Goal: Find specific page/section: Find specific page/section

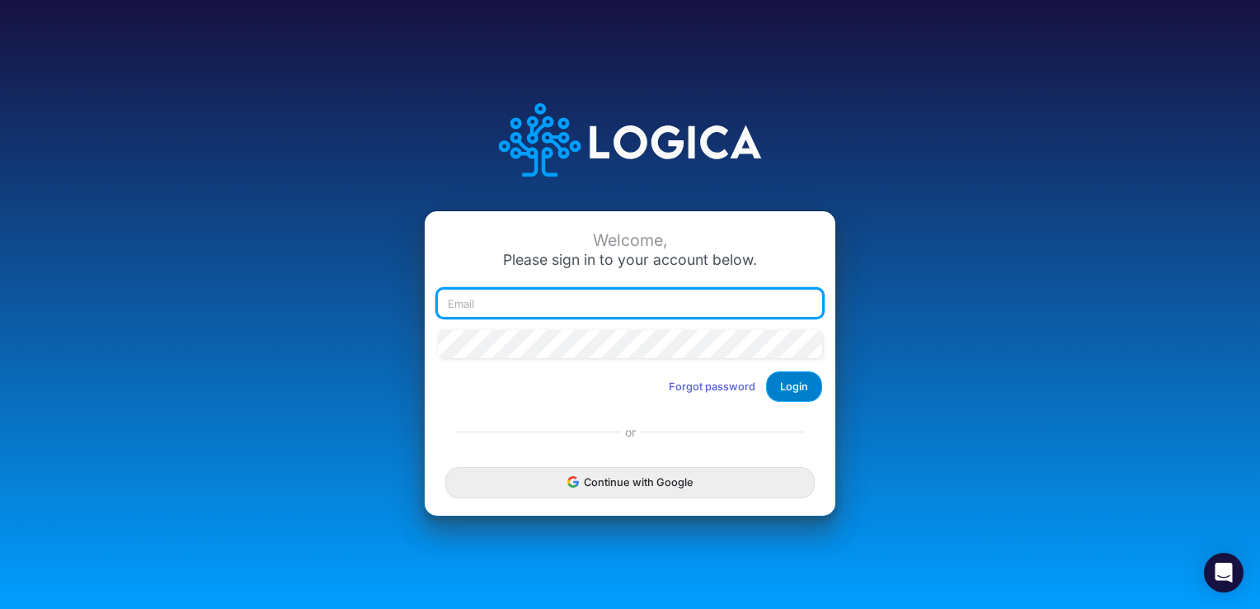
type input "[EMAIL_ADDRESS][DOMAIN_NAME]"
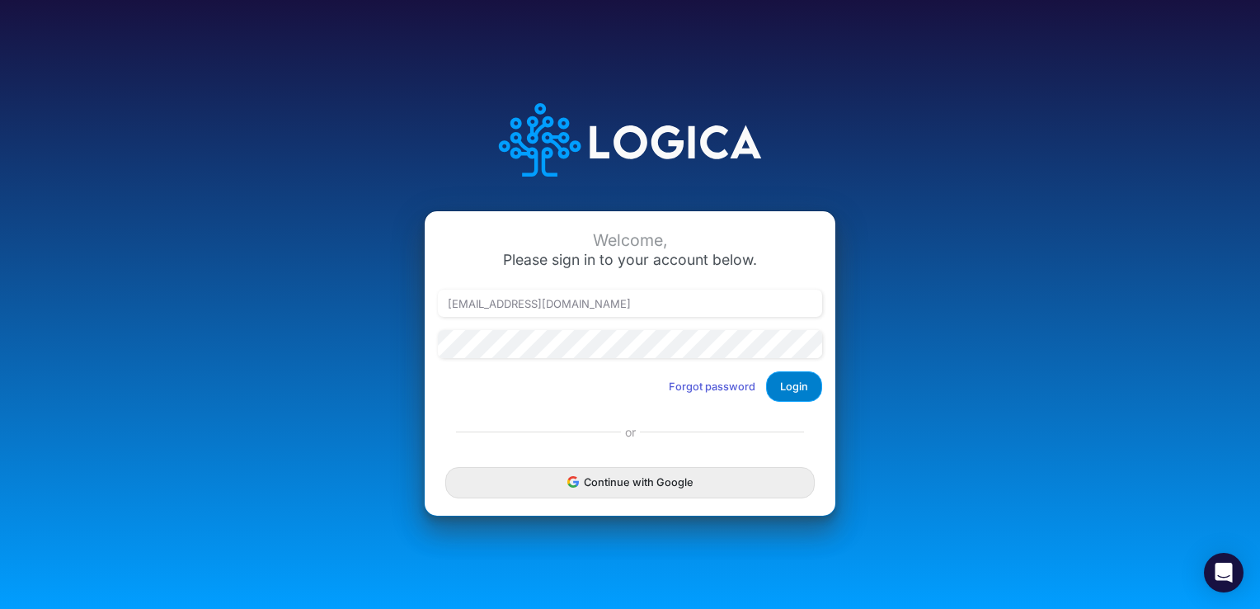
click at [792, 382] on button "Login" at bounding box center [794, 386] width 56 height 31
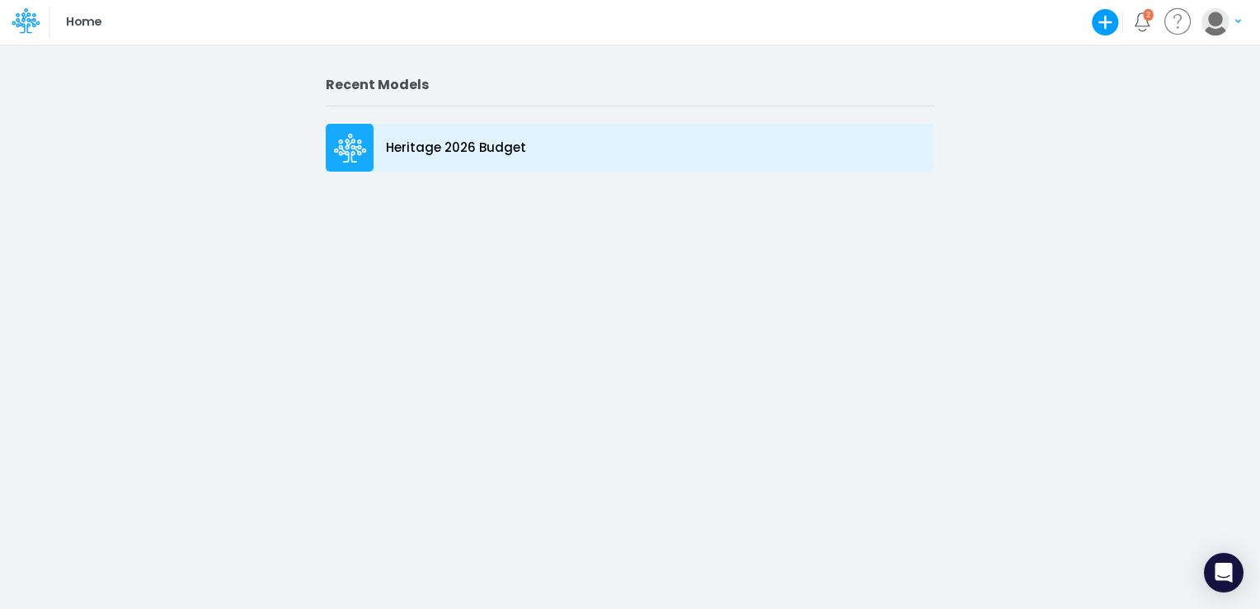
click at [462, 153] on p "Heritage 2026 Budget" at bounding box center [456, 148] width 140 height 19
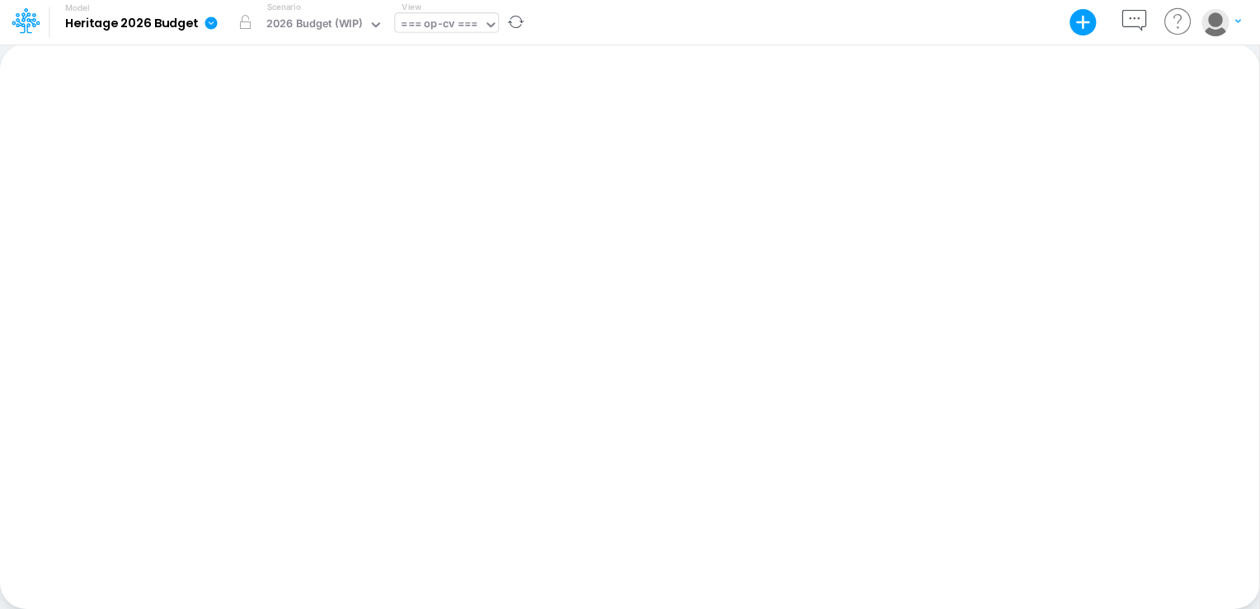
click at [495, 25] on icon at bounding box center [490, 24] width 15 height 15
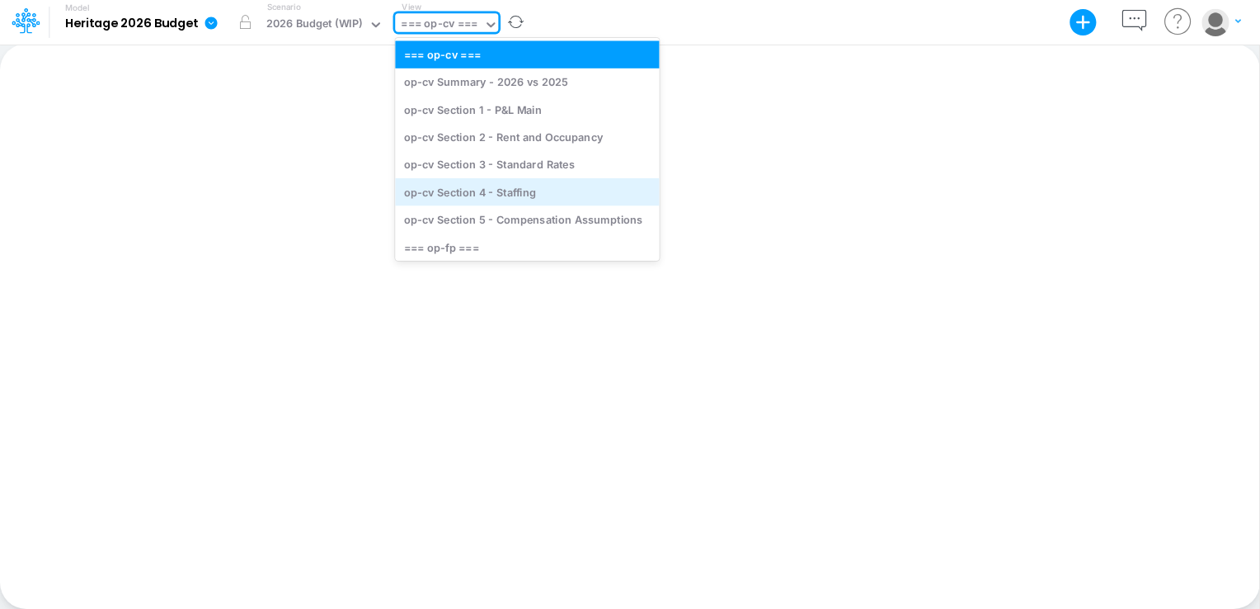
click at [512, 191] on div "op-cv Section 4 - Staffing" at bounding box center [527, 191] width 264 height 27
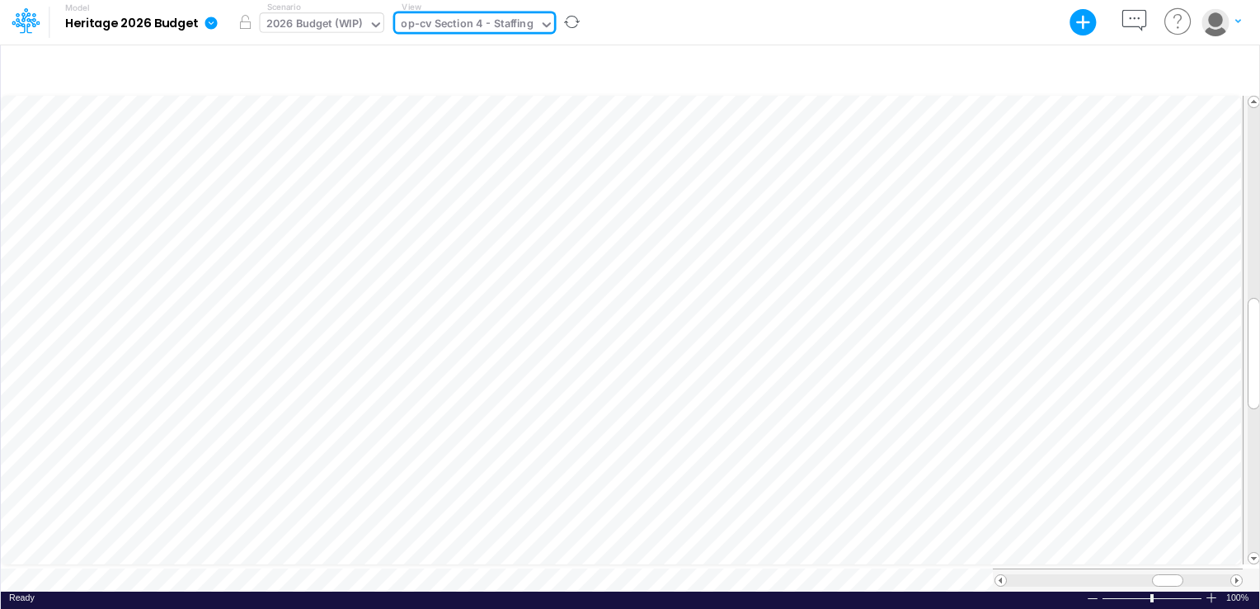
click at [377, 21] on icon at bounding box center [376, 24] width 15 height 15
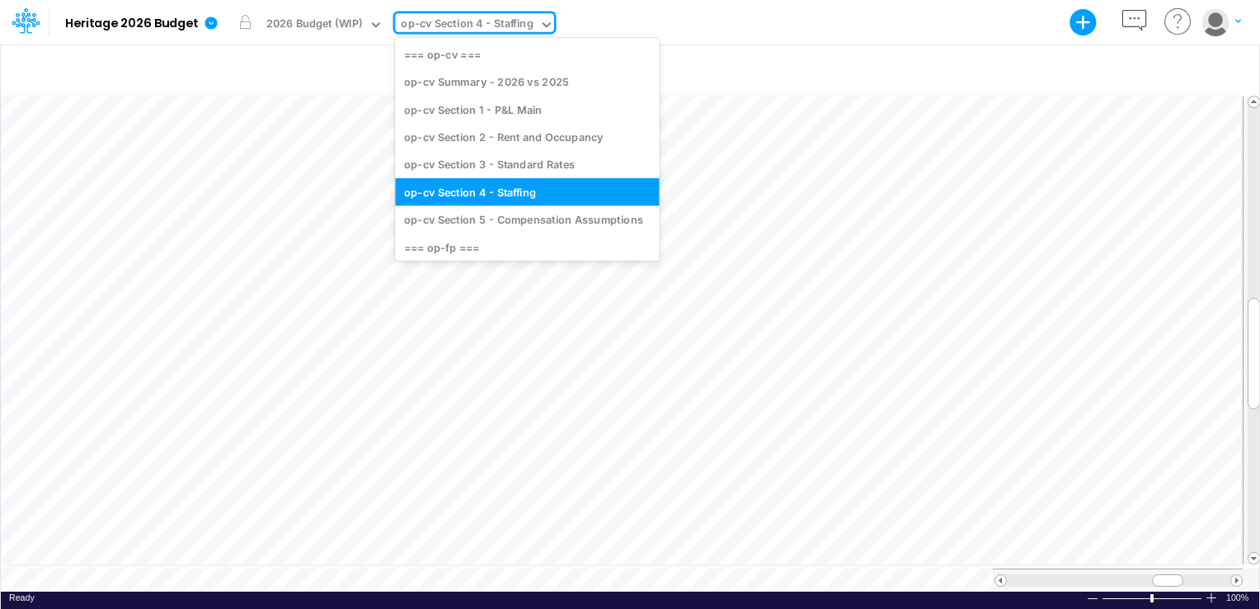
click at [546, 18] on icon at bounding box center [546, 24] width 15 height 15
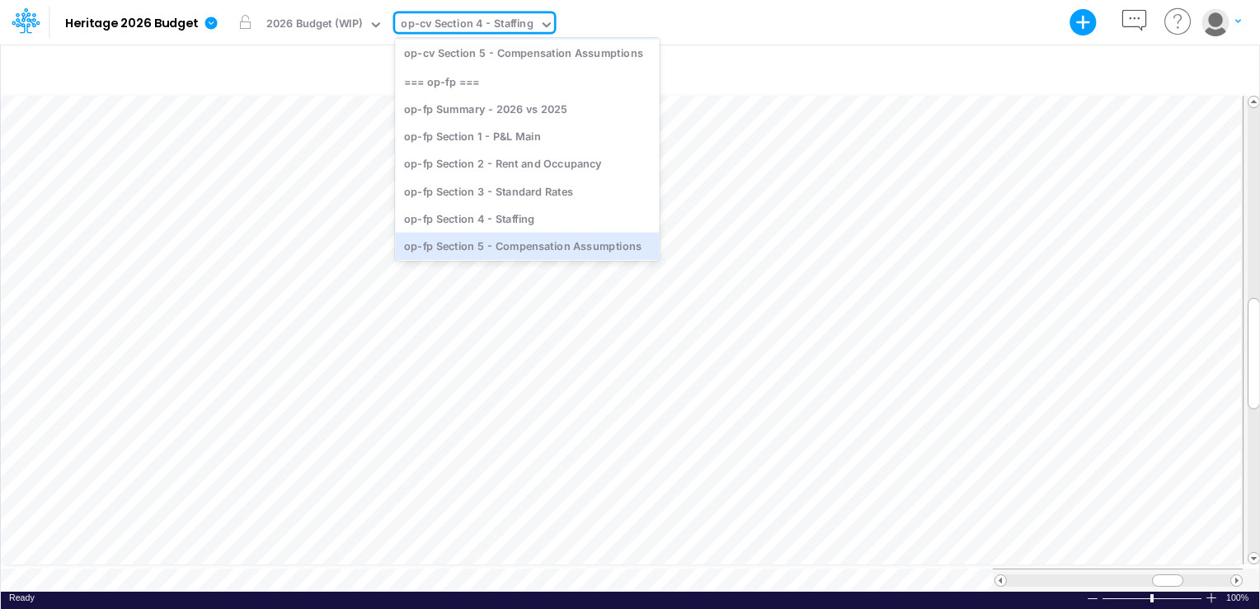
scroll to position [185, 0]
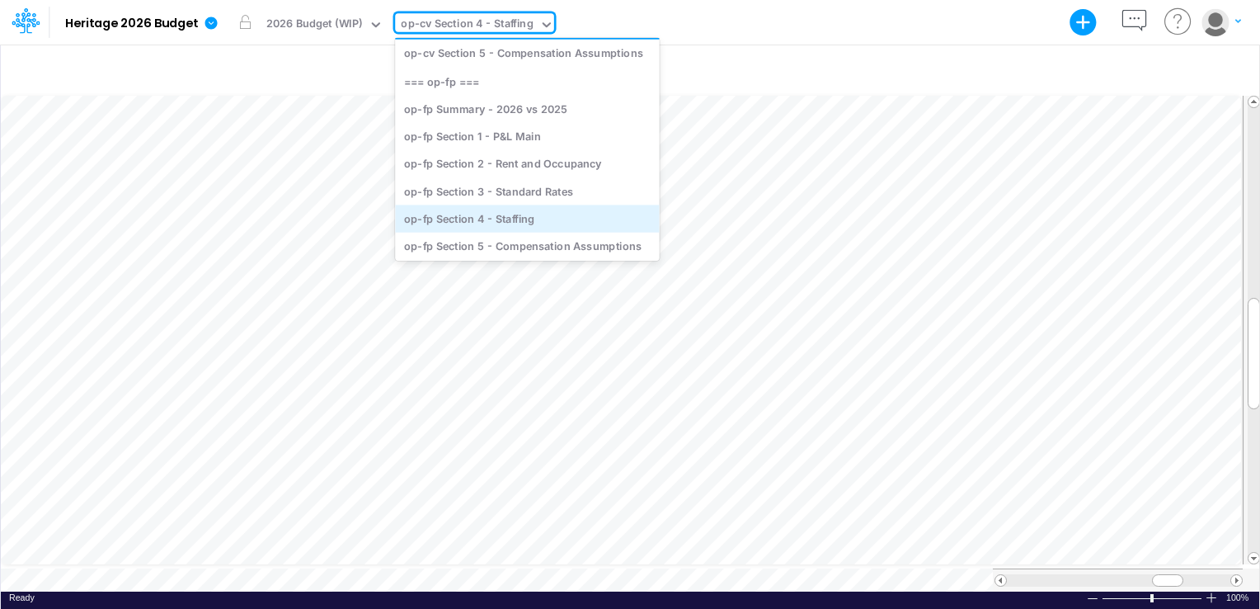
click at [512, 216] on div "op-fp Section 4 - Staffing" at bounding box center [527, 218] width 264 height 27
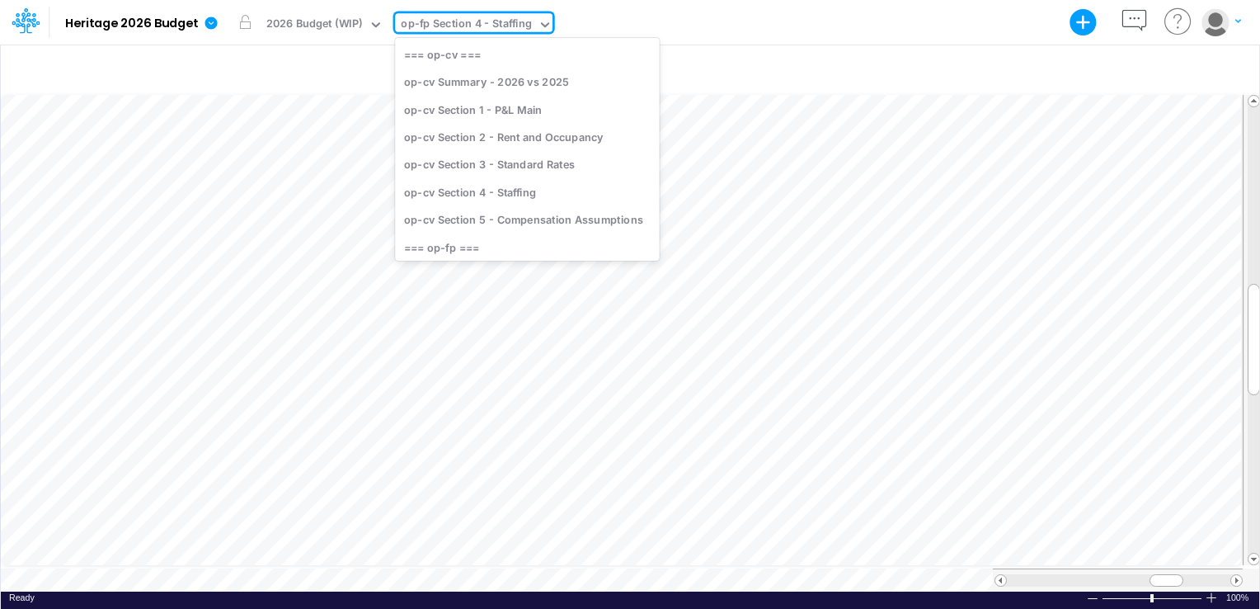
click at [528, 25] on div "op-fp Section 4 - Staffing" at bounding box center [466, 25] width 130 height 19
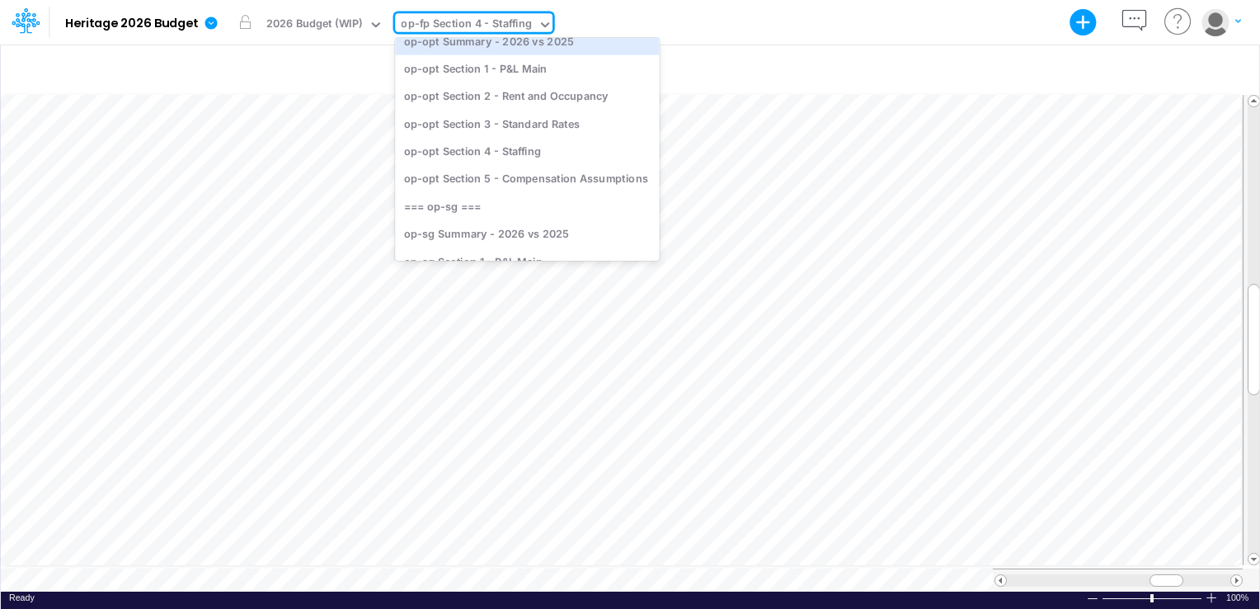
scroll to position [1669, 0]
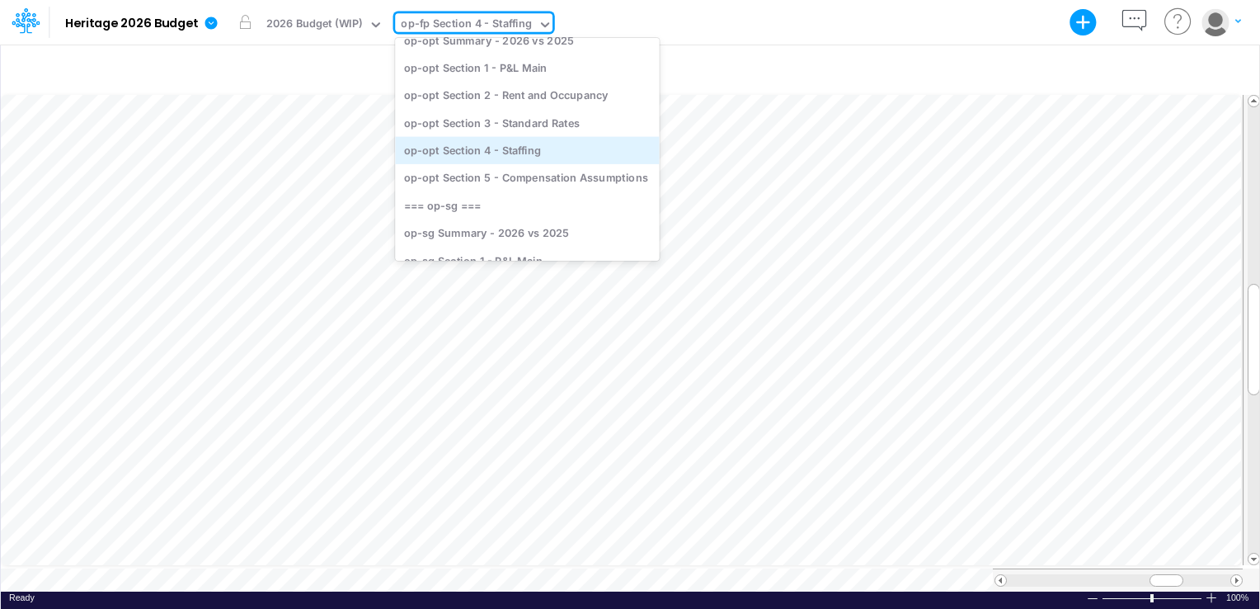
click at [513, 155] on div "op-opt Section 4 - Staffing" at bounding box center [527, 150] width 264 height 27
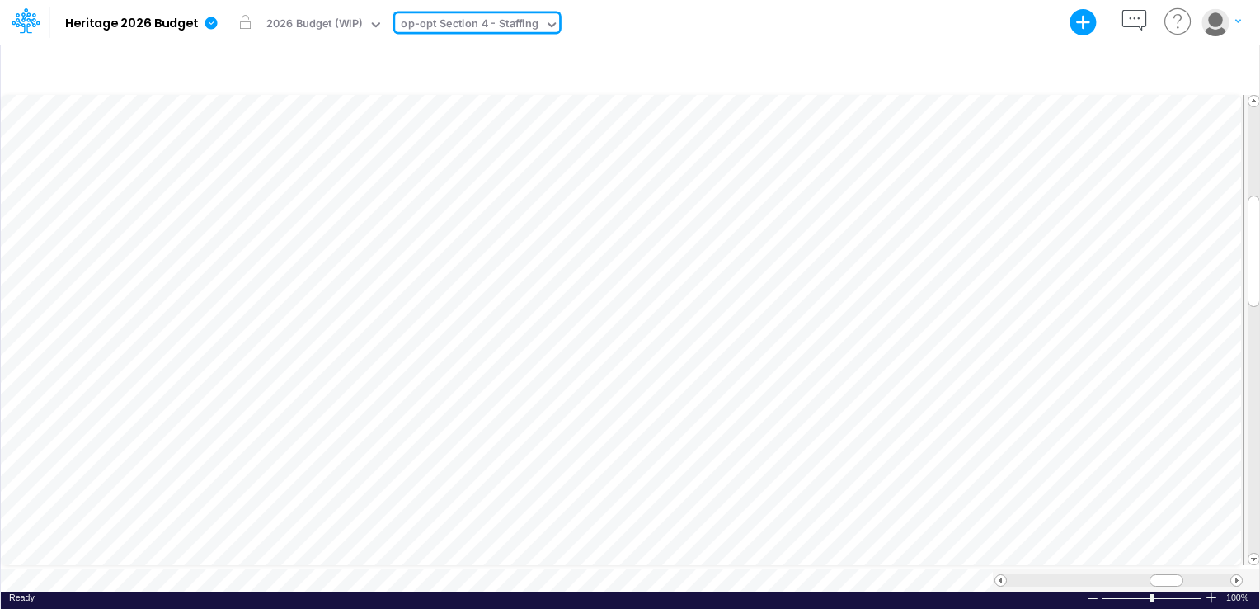
click at [553, 31] on div at bounding box center [551, 26] width 15 height 20
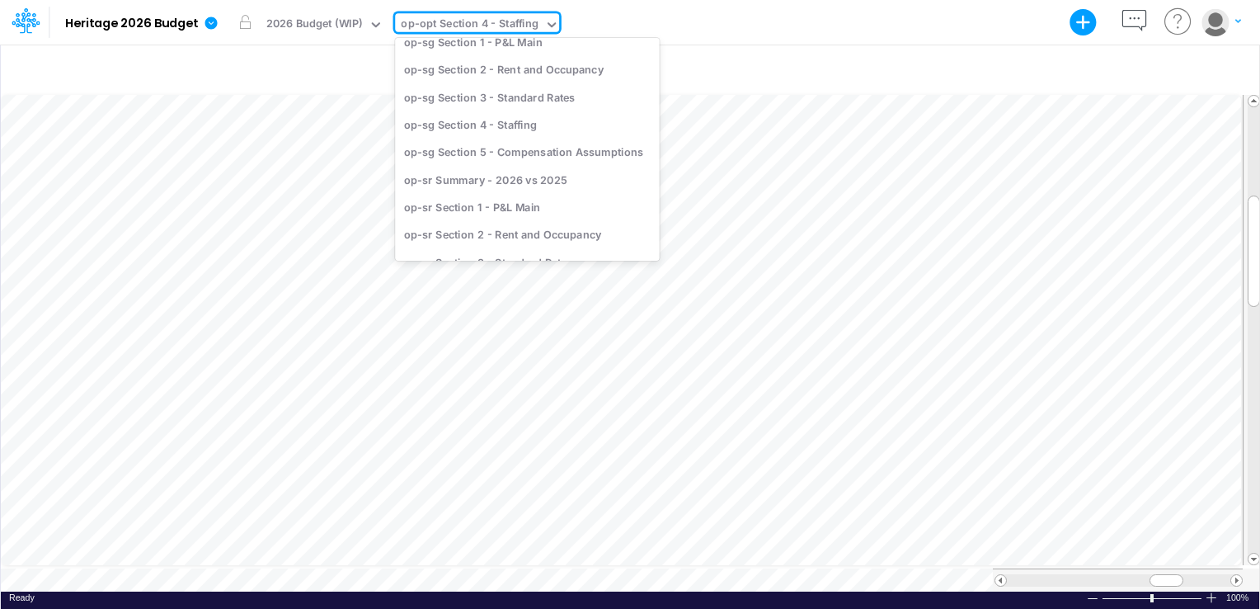
scroll to position [1922, 0]
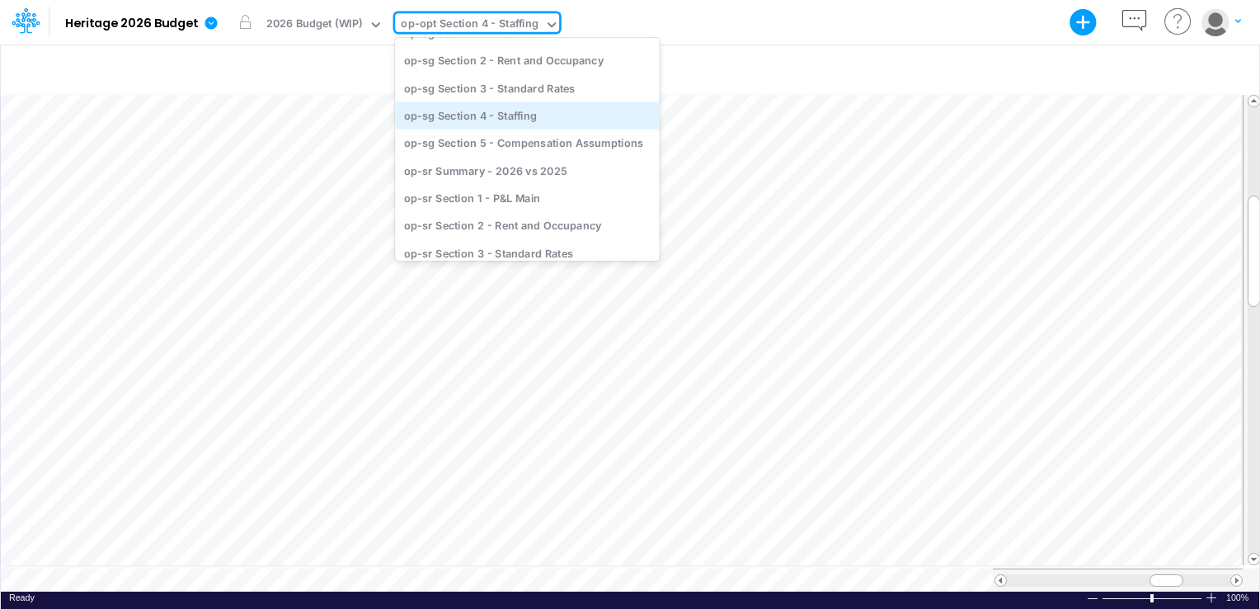
click at [521, 116] on div "op-sg Section 4 - Staffing" at bounding box center [527, 114] width 264 height 27
